Goal: Book appointment/travel/reservation

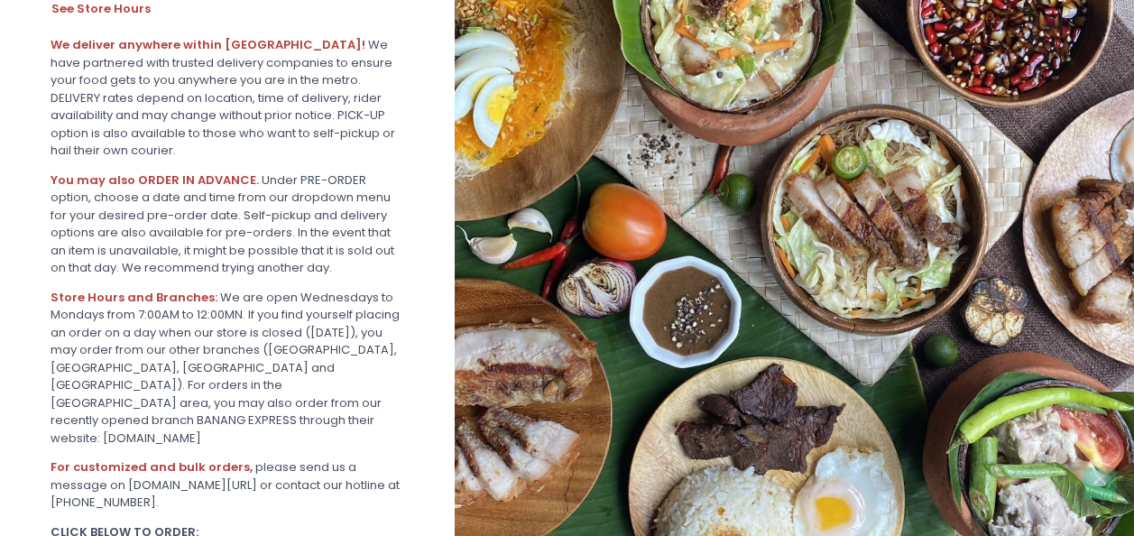
scroll to position [633, 0]
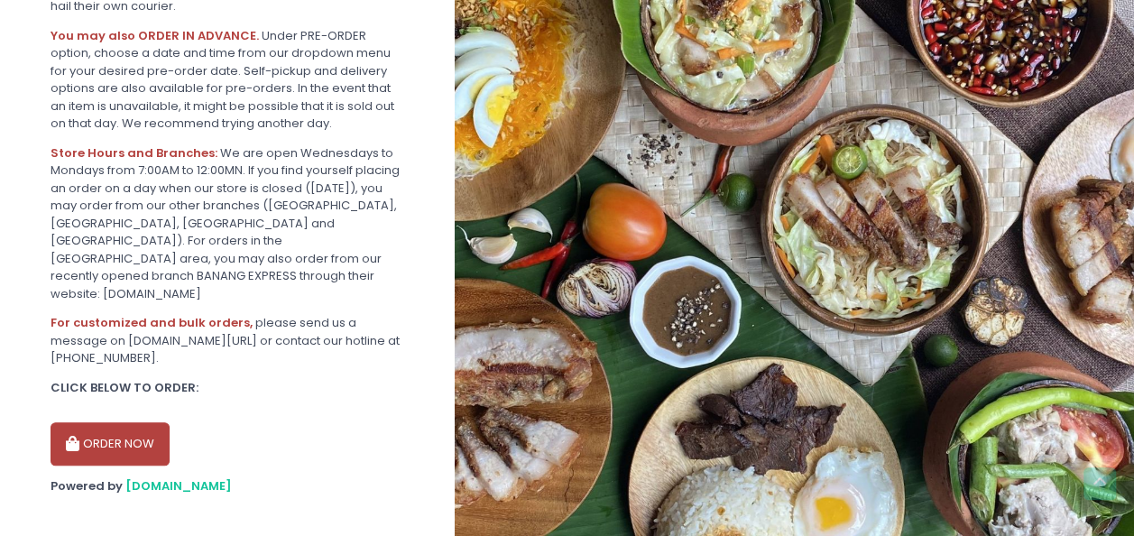
click at [132, 425] on button "ORDER NOW" at bounding box center [110, 443] width 119 height 43
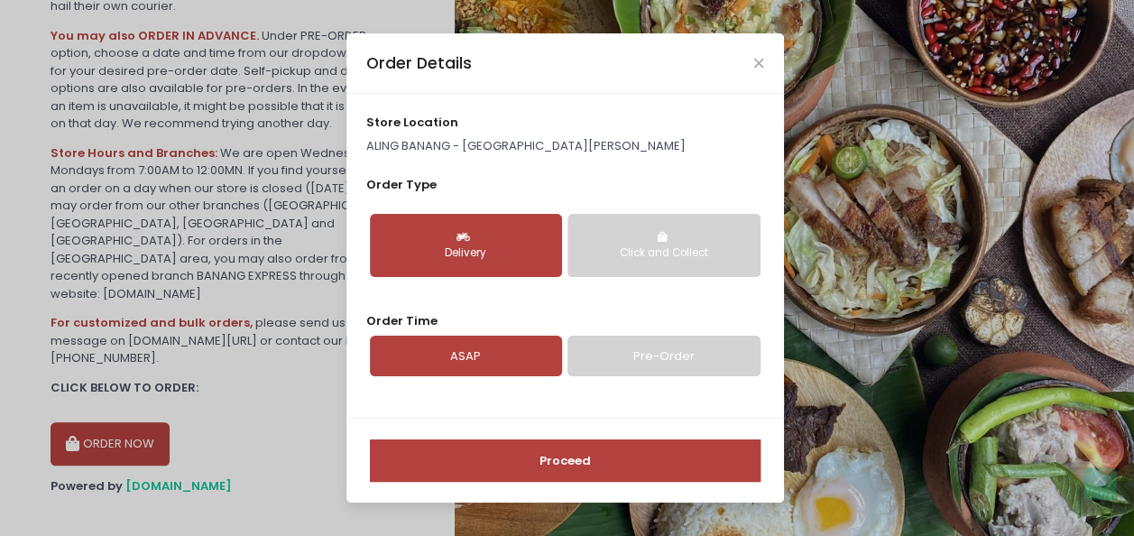
click at [650, 365] on link "Pre-Order" at bounding box center [664, 357] width 192 height 42
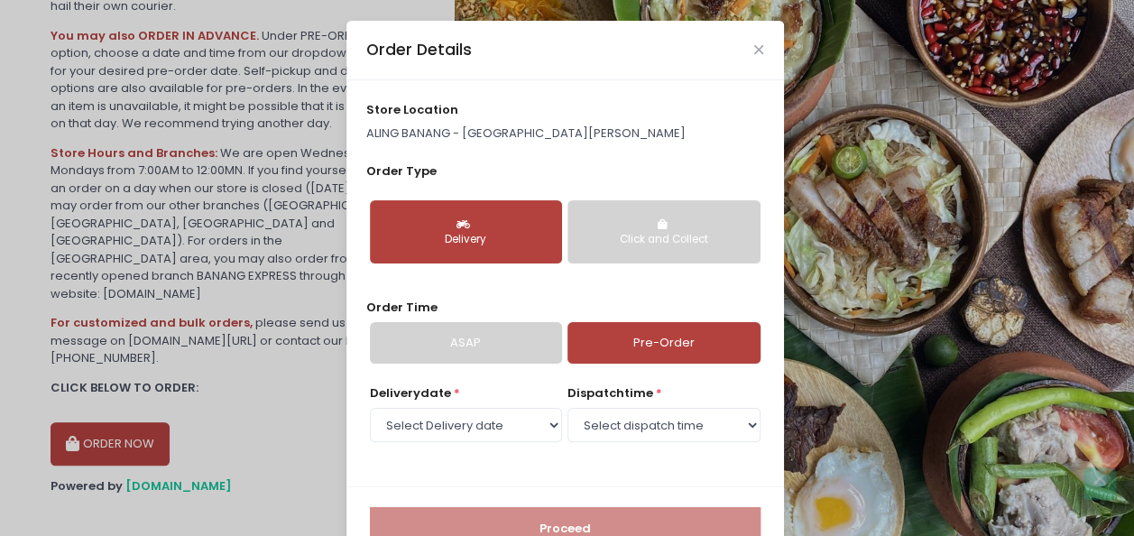
scroll to position [54, 0]
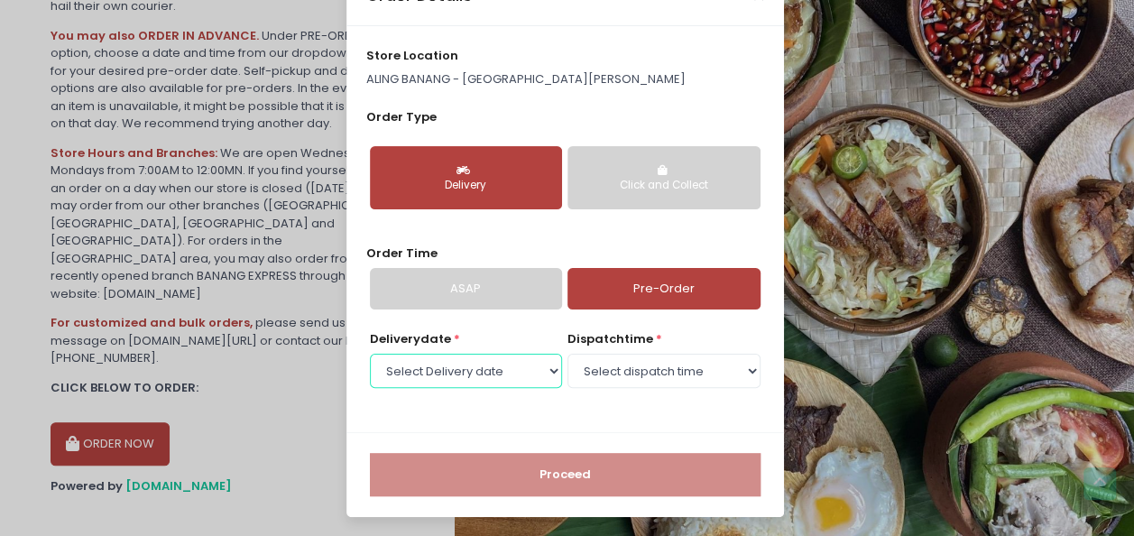
click at [537, 369] on select "Select Delivery date [DATE] [DATE] [DATE] [DATE] [DATE] [DATE] [DATE]" at bounding box center [466, 371] width 192 height 34
select select "[DATE]"
click at [370, 354] on select "Select Delivery date [DATE] [DATE] [DATE] [DATE] [DATE] [DATE] [DATE]" at bounding box center [466, 371] width 192 height 34
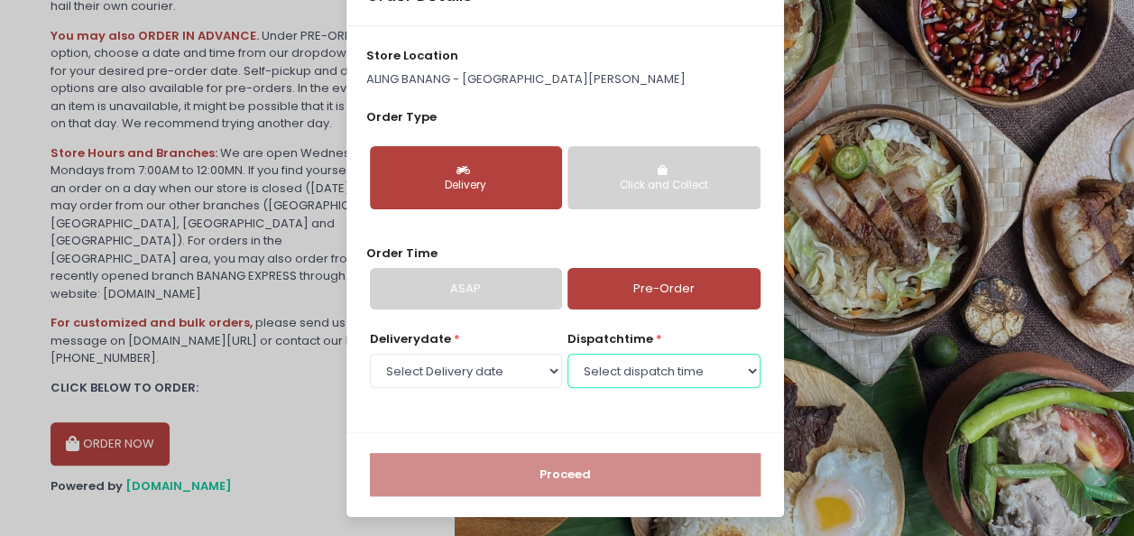
click at [653, 377] on select "Select dispatch time 07:00 AM - 07:30 AM 07:30 AM - 08:00 AM 08:00 AM - 08:30 A…" at bounding box center [664, 371] width 192 height 34
select select "14:00"
click at [568, 354] on select "Select dispatch time 07:00 AM - 07:30 AM 07:30 AM - 08:00 AM 08:00 AM - 08:30 A…" at bounding box center [664, 371] width 192 height 34
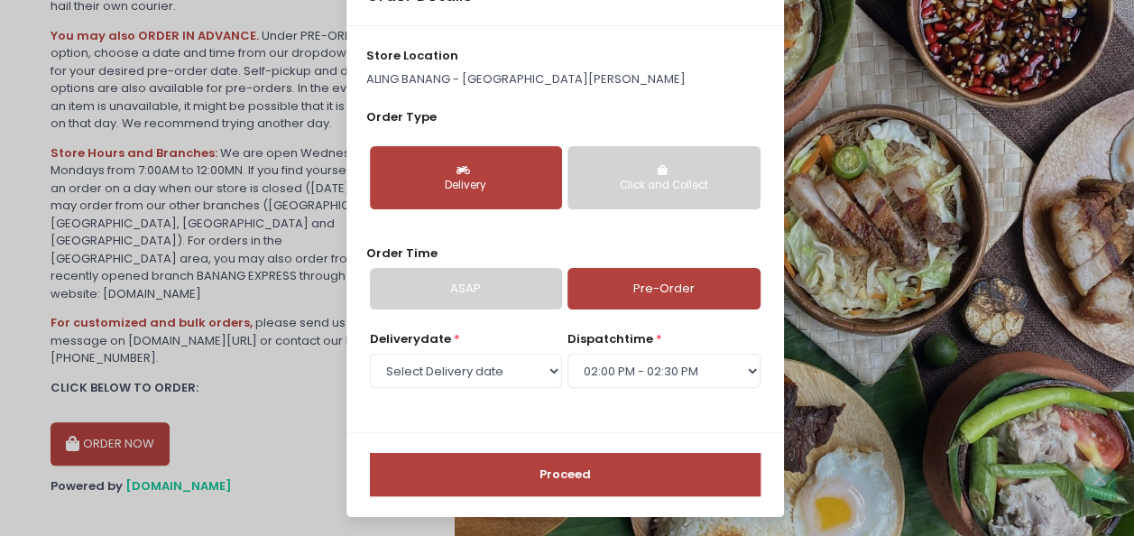
click at [565, 469] on button "Proceed" at bounding box center [565, 474] width 391 height 43
